Goal: Transaction & Acquisition: Purchase product/service

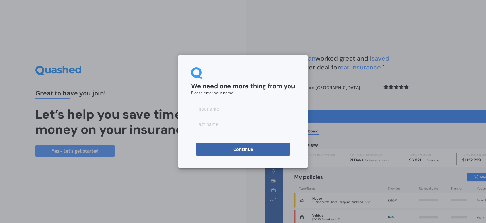
click at [230, 105] on input at bounding box center [243, 108] width 104 height 13
type input "[PERSON_NAME]"
click at [227, 127] on input at bounding box center [243, 123] width 104 height 13
type input "West"
drag, startPoint x: 225, startPoint y: 110, endPoint x: 208, endPoint y: 108, distance: 17.8
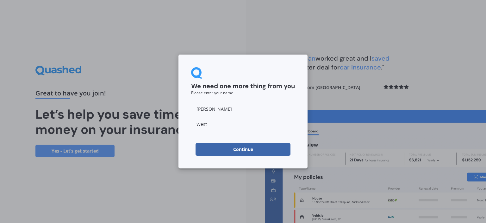
click at [208, 108] on input "[PERSON_NAME]" at bounding box center [243, 108] width 104 height 13
click at [207, 108] on input "[PERSON_NAME]" at bounding box center [243, 108] width 104 height 13
type input "[PERSON_NAME]"
click at [238, 150] on button "Continue" at bounding box center [243, 149] width 95 height 13
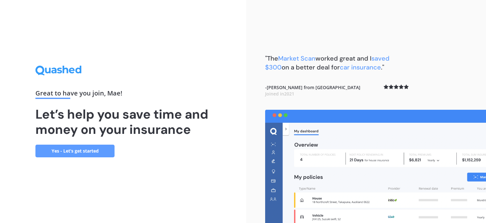
click at [83, 150] on link "Yes - Let’s get started" at bounding box center [74, 150] width 79 height 13
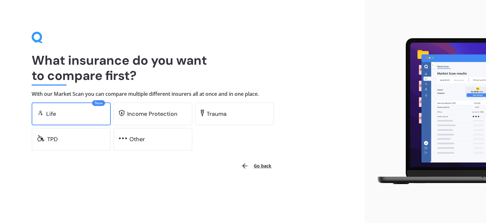
click at [94, 113] on div "Life" at bounding box center [75, 113] width 59 height 6
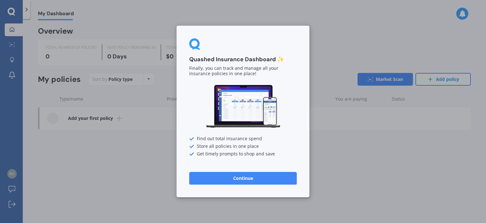
click at [214, 179] on button "Continue" at bounding box center [243, 178] width 108 height 13
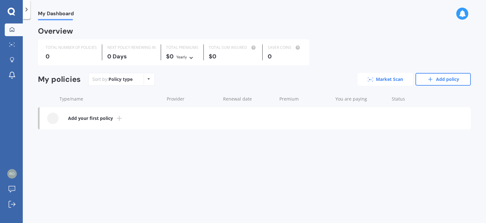
click at [405, 80] on link "Market Scan" at bounding box center [385, 79] width 55 height 13
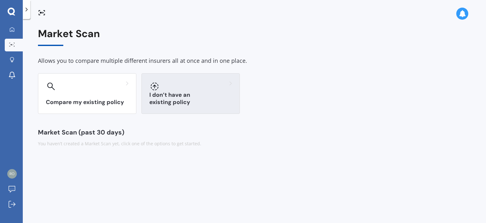
click at [162, 98] on h3 "I don’t have an existing policy" at bounding box center [190, 98] width 83 height 15
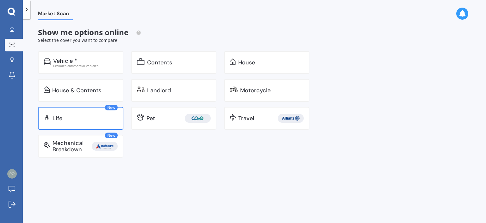
click at [96, 121] on div "New Life" at bounding box center [80, 118] width 85 height 23
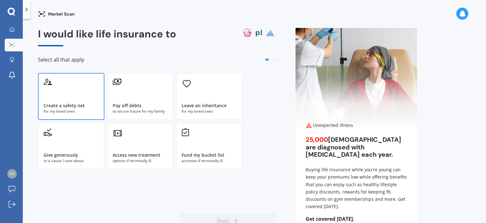
click at [93, 111] on div "for my loved ones" at bounding box center [71, 111] width 55 height 6
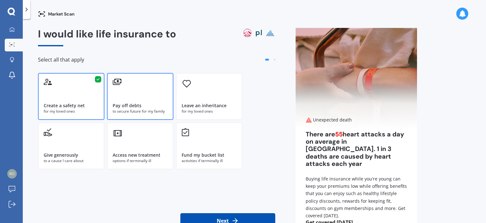
click at [157, 110] on div "to secure future for my family" at bounding box center [140, 111] width 55 height 6
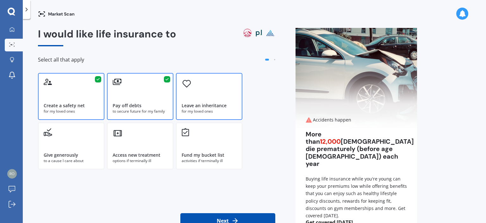
click at [191, 104] on div "Leave an inheritance" at bounding box center [204, 105] width 45 height 6
click at [73, 98] on div "Create a safety net for my loved ones" at bounding box center [71, 96] width 66 height 47
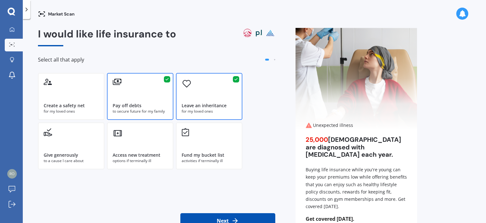
click at [237, 217] on icon at bounding box center [235, 221] width 8 height 8
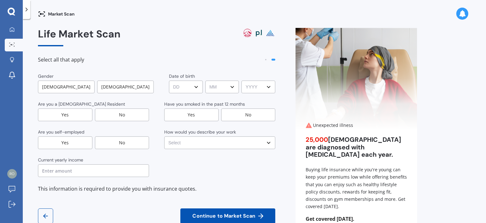
click at [122, 86] on div "Female" at bounding box center [125, 86] width 57 height 13
click at [84, 113] on div "Yes" at bounding box center [65, 114] width 54 height 13
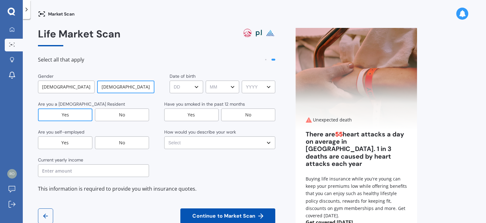
click at [123, 151] on div "Gender Male Female Date of birth DD DD 01 02 03 04 05 06 07 08 09 10 11 12 13 1…" at bounding box center [156, 125] width 237 height 104
click at [131, 145] on div "No" at bounding box center [122, 142] width 54 height 13
click at [90, 171] on input "text" at bounding box center [93, 170] width 111 height 13
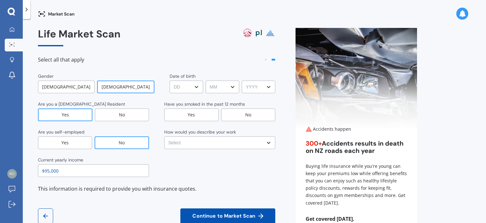
type input "$95,000"
click at [191, 90] on select "DD DD 01 02 03 04 05 06 07 08 09 10 11 12 13 14 15 16 17 18 19 20 21 22 23 24 2…" at bounding box center [187, 86] width 34 height 13
select select "06"
click at [170, 80] on select "DD DD 01 02 03 04 05 06 07 08 09 10 11 12 13 14 15 16 17 18 19 20 21 22 23 24 2…" at bounding box center [187, 86] width 34 height 13
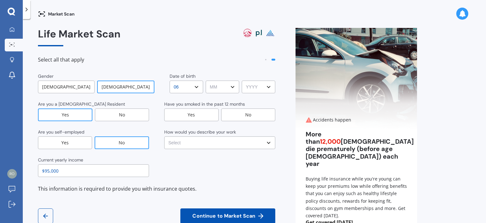
click at [227, 88] on select "MM MM 01 02 03 04 05 06 07 08 09 10 11 12" at bounding box center [223, 86] width 34 height 13
select select "06"
click at [206, 80] on select "MM MM 01 02 03 04 05 06 07 08 09 10 11 12" at bounding box center [223, 86] width 34 height 13
click at [191, 89] on select "DD DD 01 02 03 04 05 06 07 08 09 10 11 12 13 14 15 16 17 18 19 20 21 22 23 24 2…" at bounding box center [187, 86] width 34 height 13
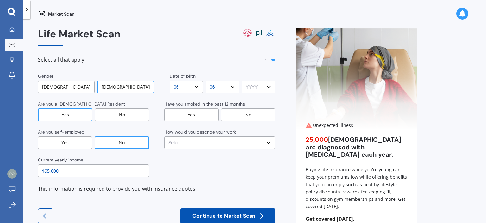
select select "10"
click at [170, 80] on select "DD DD 01 02 03 04 05 06 07 08 09 10 11 12 13 14 15 16 17 18 19 20 21 22 23 24 2…" at bounding box center [187, 86] width 34 height 13
click at [261, 89] on select "YYYY YYYY 2009 2008 2007 2006 2005 2004 2003 2002 2001 2000 1999 1998 1997 1996…" at bounding box center [259, 86] width 34 height 13
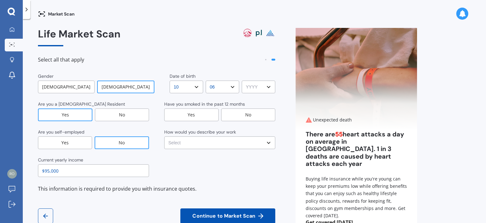
select select "1997"
click at [242, 80] on select "YYYY YYYY 2009 2008 2007 2006 2005 2004 2003 2002 2001 2000 1999 1998 1997 1996…" at bounding box center [259, 86] width 34 height 13
click at [238, 114] on div "No" at bounding box center [248, 114] width 54 height 13
click at [224, 141] on select "Select No manual work e.g. lawyer, consultant, engineer Light manual work e.g. …" at bounding box center [219, 142] width 111 height 13
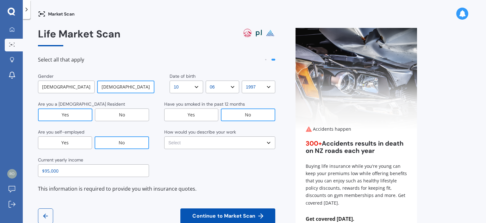
select select "Light manual work e.g. plumber, nurse, hairdresser"
click at [164, 136] on select "Select No manual work e.g. lawyer, consultant, engineer Light manual work e.g. …" at bounding box center [219, 142] width 111 height 13
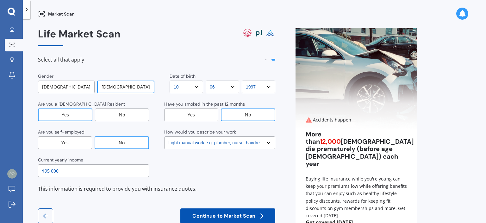
click at [233, 216] on span "Continue to Market Scan" at bounding box center [224, 216] width 66 height 6
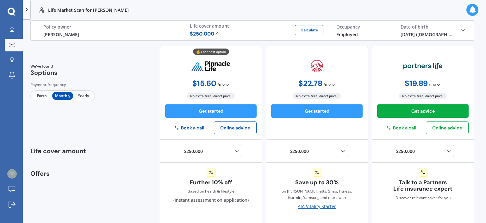
click at [215, 32] on img at bounding box center [217, 34] width 4 height 4
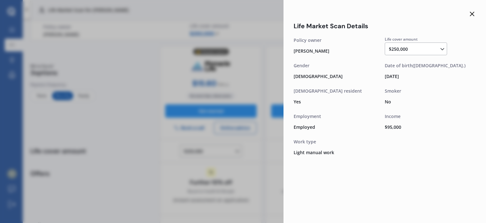
click at [436, 47] on div "$250,000 $100,000 $150,000 $200,000 $250,000 $300,000 $350,000 $400,000 $500,00…" at bounding box center [417, 49] width 57 height 8
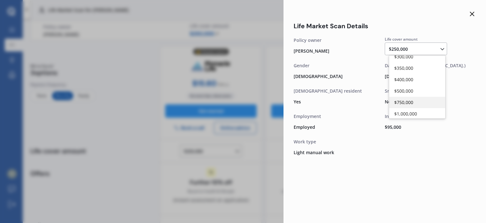
click at [421, 103] on div "$750,000" at bounding box center [417, 102] width 56 height 11
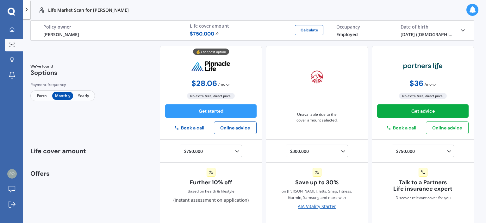
click at [305, 31] on button "Calculate" at bounding box center [309, 30] width 28 height 10
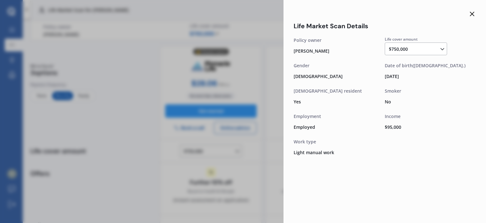
click at [471, 14] on icon at bounding box center [472, 14] width 8 height 8
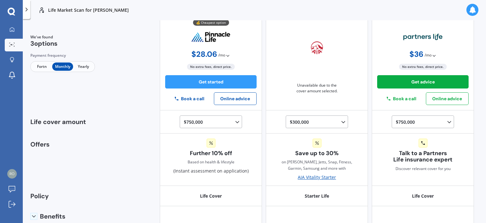
scroll to position [0, 0]
